Goal: Contribute content: Add original content to the website for others to see

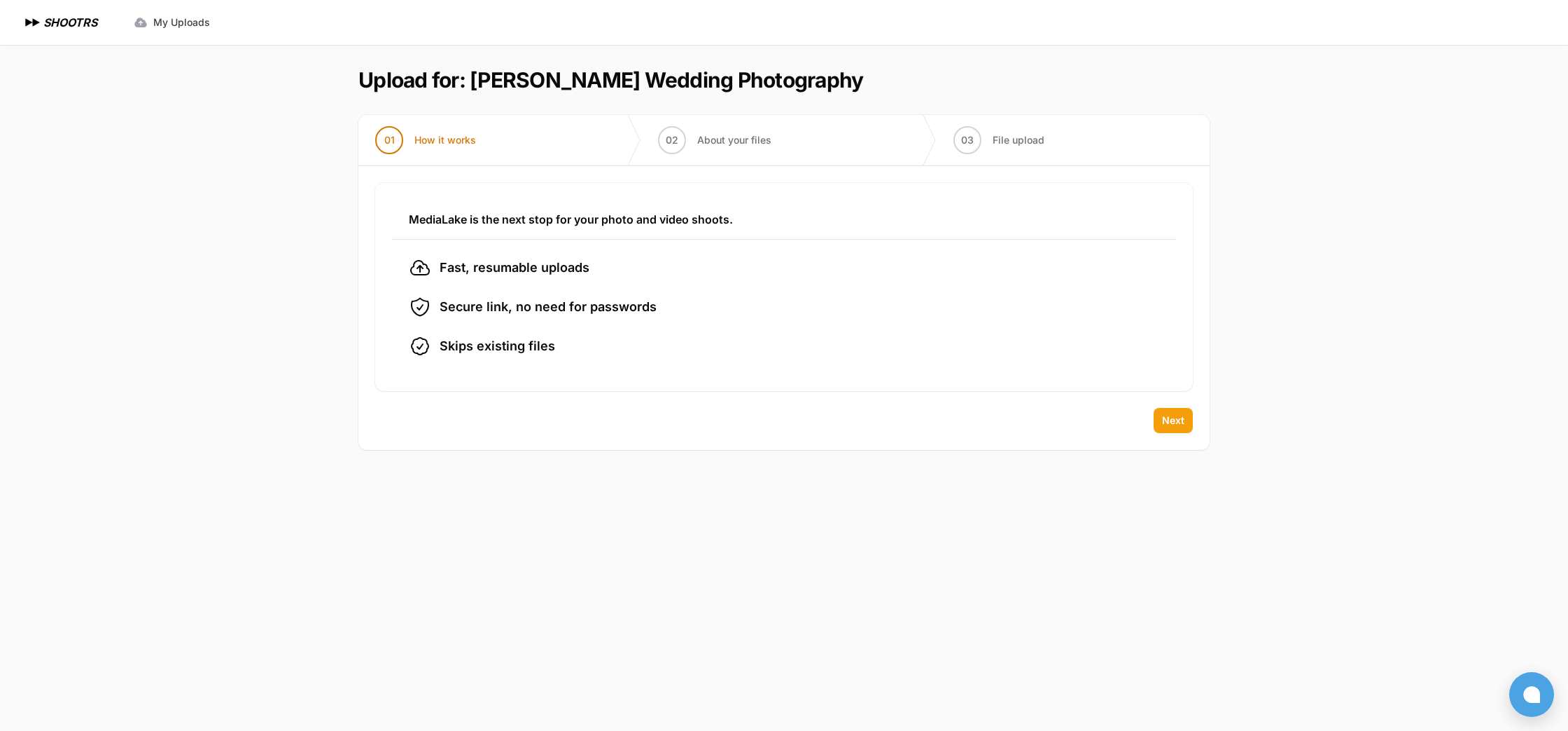
click at [1168, 423] on span "Next" at bounding box center [1173, 420] width 22 height 14
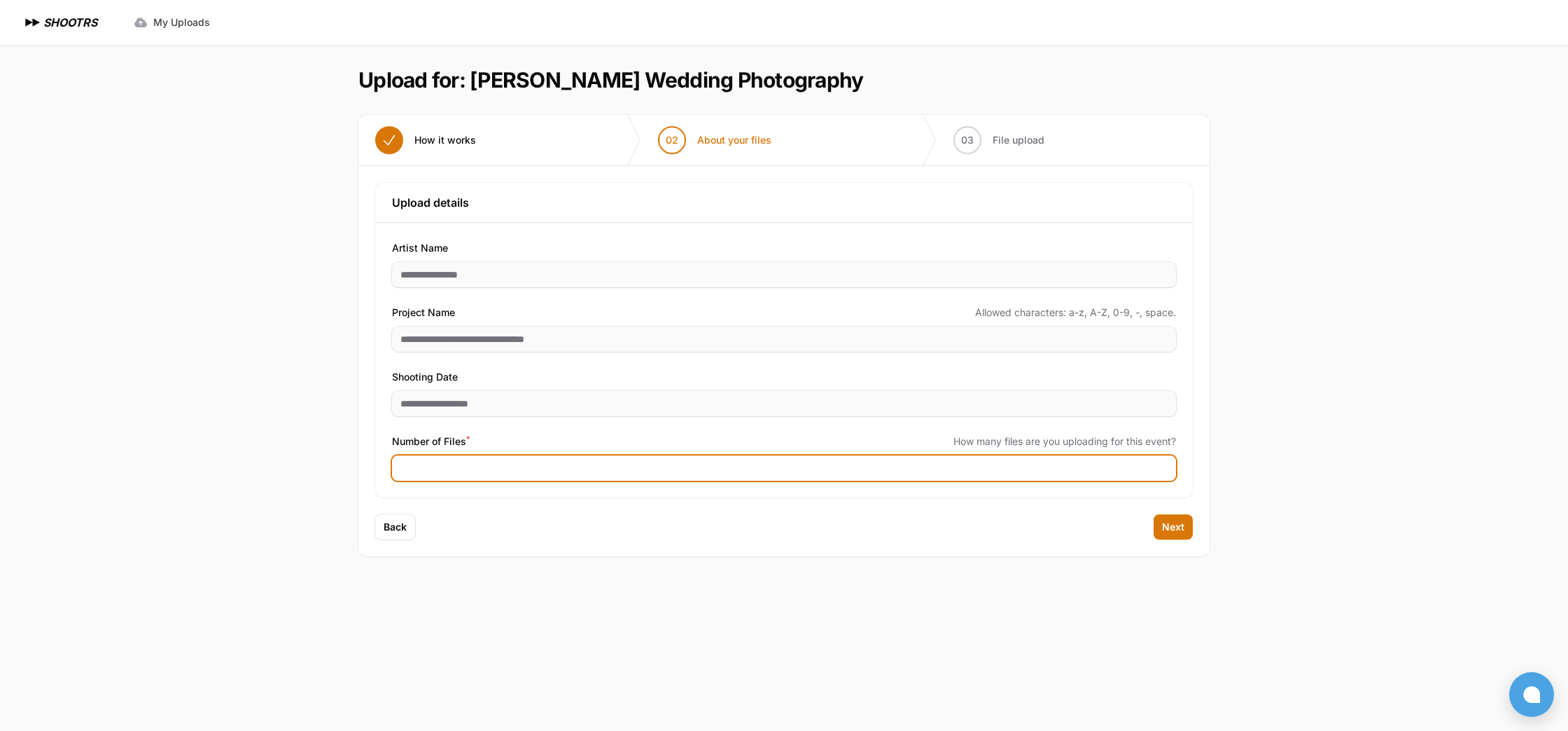
click at [541, 464] on input "Number of Files *" at bounding box center [784, 468] width 784 height 25
type input "****"
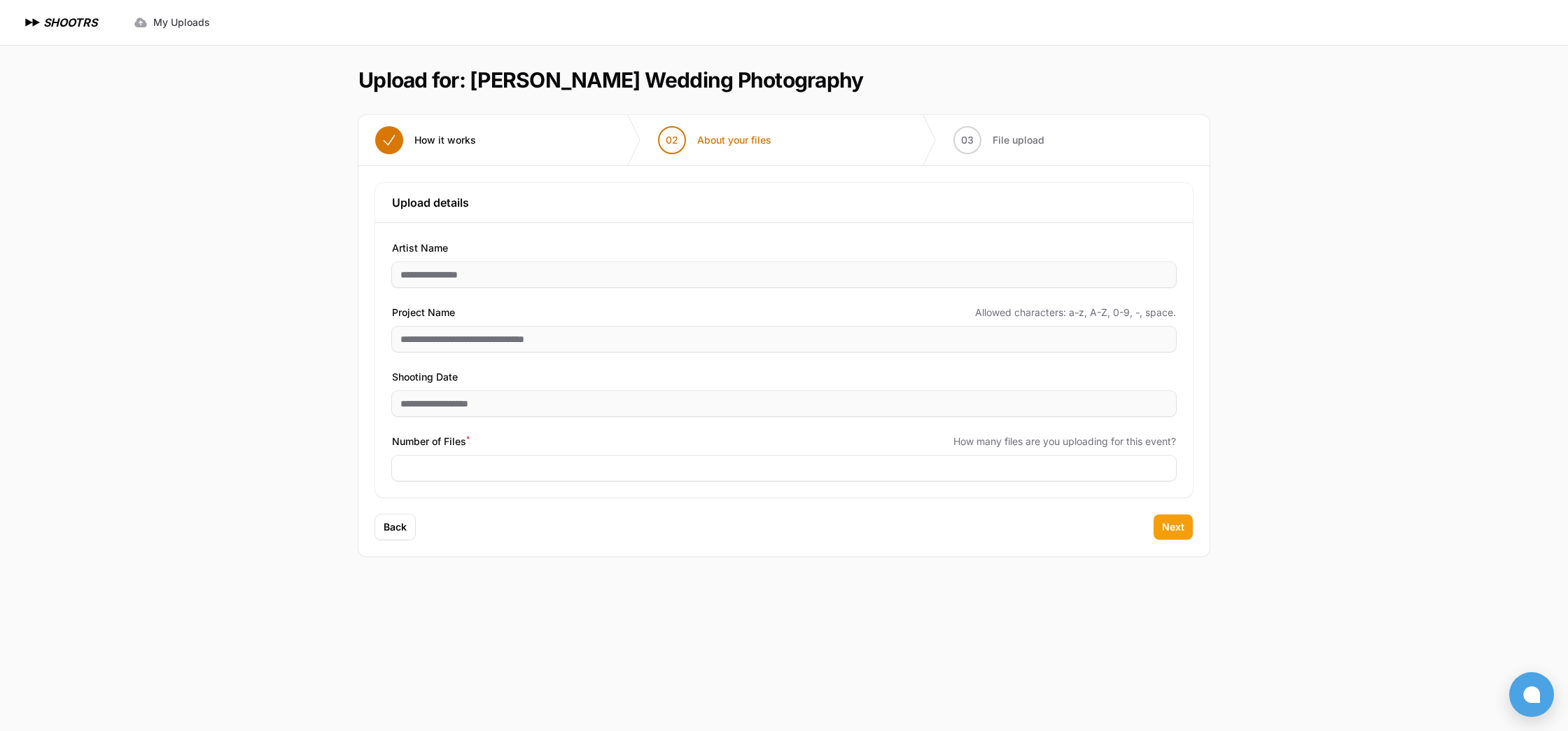
click at [1168, 528] on span "Next" at bounding box center [1173, 527] width 22 height 14
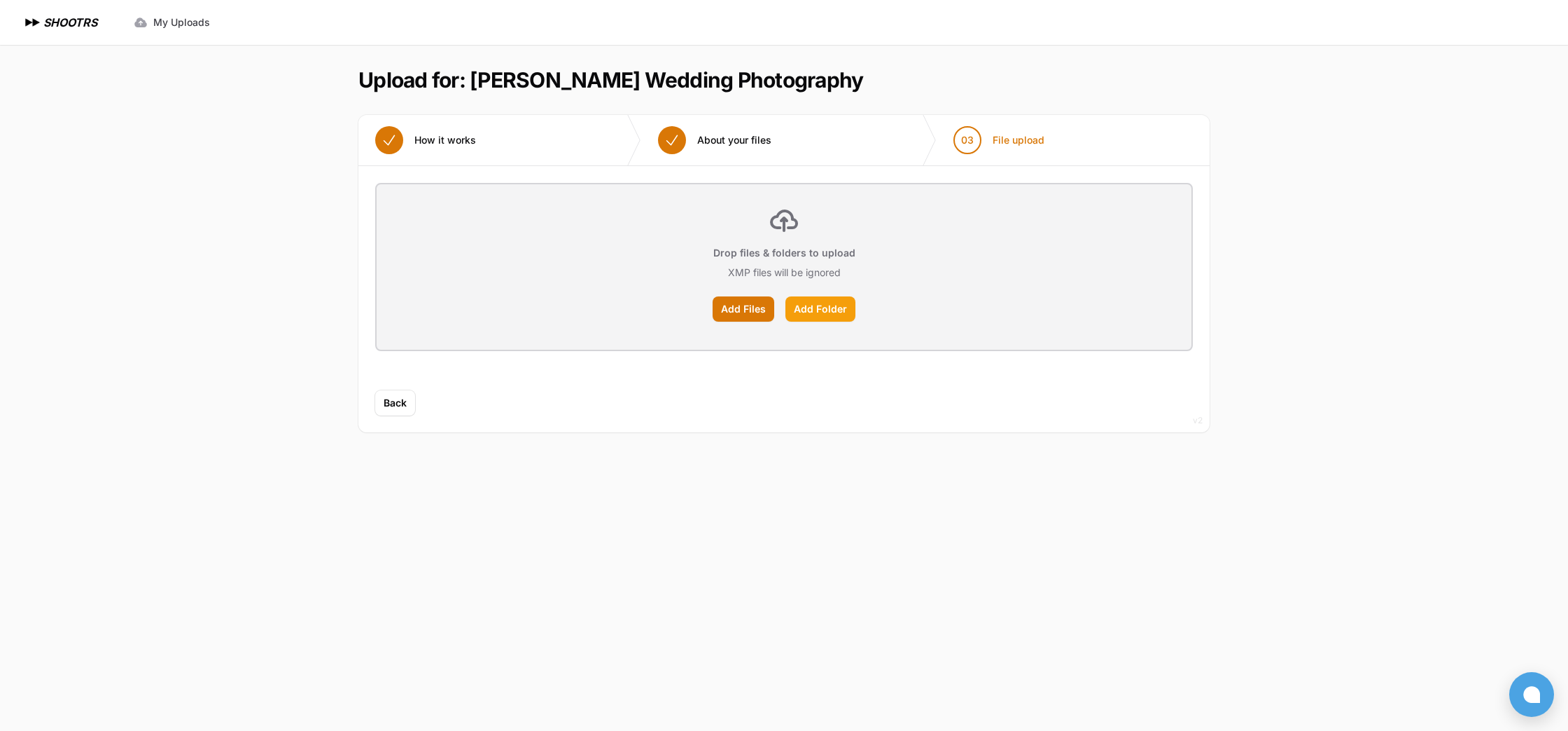
click at [803, 306] on label "Add Folder" at bounding box center [820, 309] width 70 height 25
click at [0, 0] on input "Add Folder" at bounding box center [0, 0] width 0 height 0
